Goal: Information Seeking & Learning: Learn about a topic

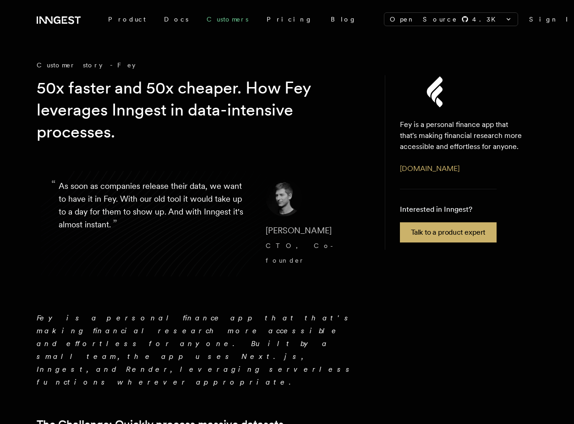
click at [198, 18] on link "Customers" at bounding box center [228, 19] width 60 height 17
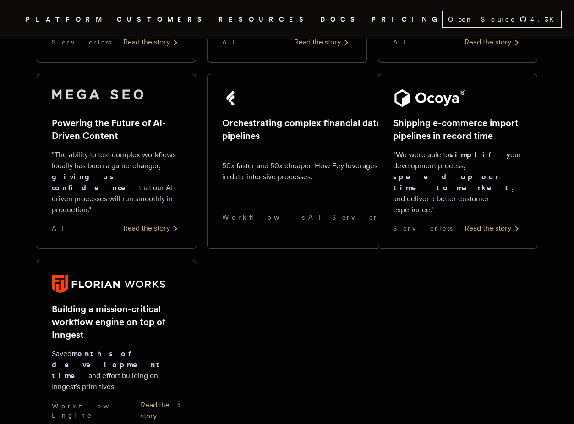
scroll to position [508, 0]
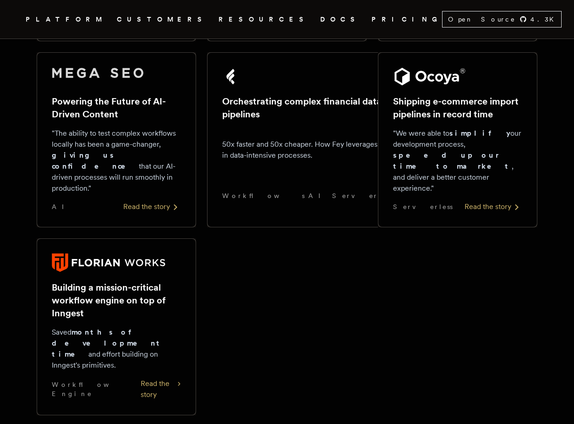
click at [126, 254] on img at bounding box center [109, 263] width 114 height 18
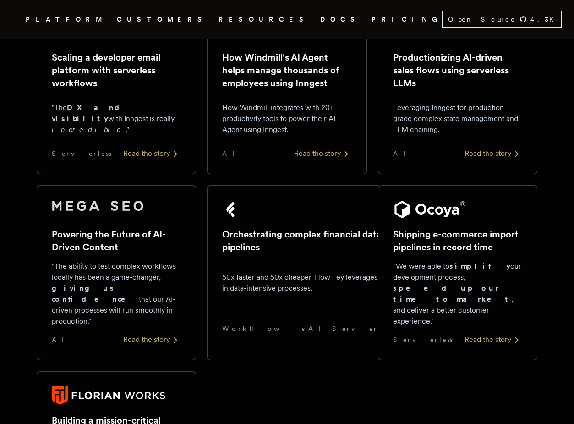
scroll to position [371, 0]
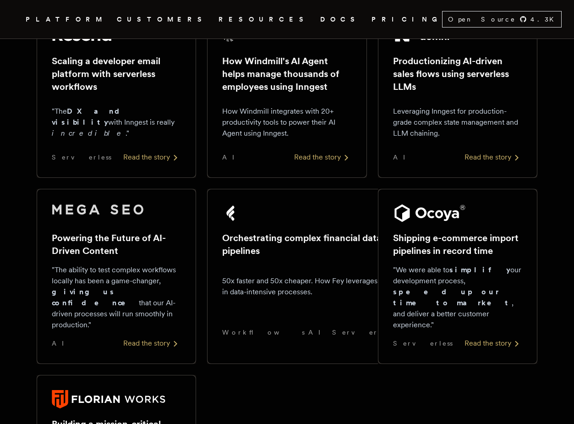
click at [126, 251] on div "Powering the Future of AI-Driven Content "The ability to test complex workflows…" at bounding box center [116, 276] width 129 height 145
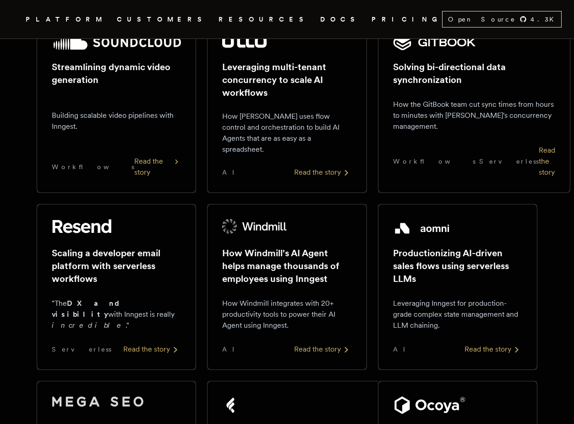
scroll to position [138, 0]
